Goal: Go to known website: Access a specific website the user already knows

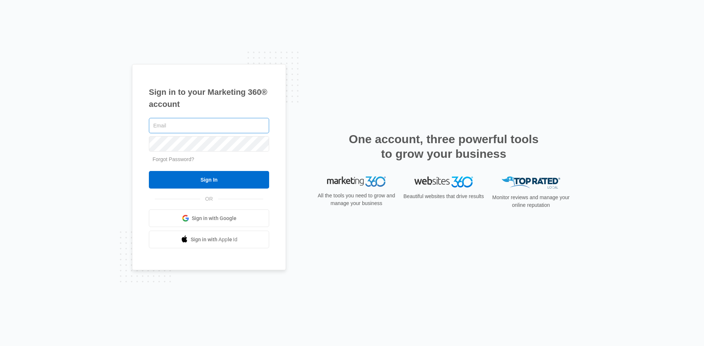
click at [186, 128] on input "text" at bounding box center [209, 125] width 120 height 15
type input "[EMAIL_ADDRESS][DOMAIN_NAME]"
click at [149, 171] on input "Sign In" at bounding box center [209, 180] width 120 height 18
